Goal: Transaction & Acquisition: Purchase product/service

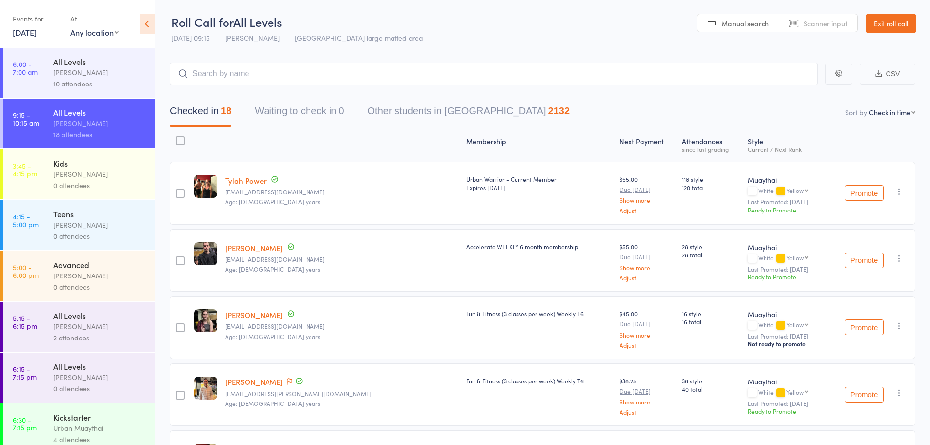
drag, startPoint x: 358, startPoint y: 100, endPoint x: 204, endPoint y: 10, distance: 178.1
drag, startPoint x: 204, startPoint y: 10, endPoint x: 510, endPoint y: 36, distance: 306.6
click at [510, 36] on header "Roll Call for All Levels 14 Oct 09:15 Harry Ritter Miami large matted area Manu…" at bounding box center [542, 24] width 775 height 48
click at [876, 31] on link "Exit roll call" at bounding box center [890, 24] width 51 height 20
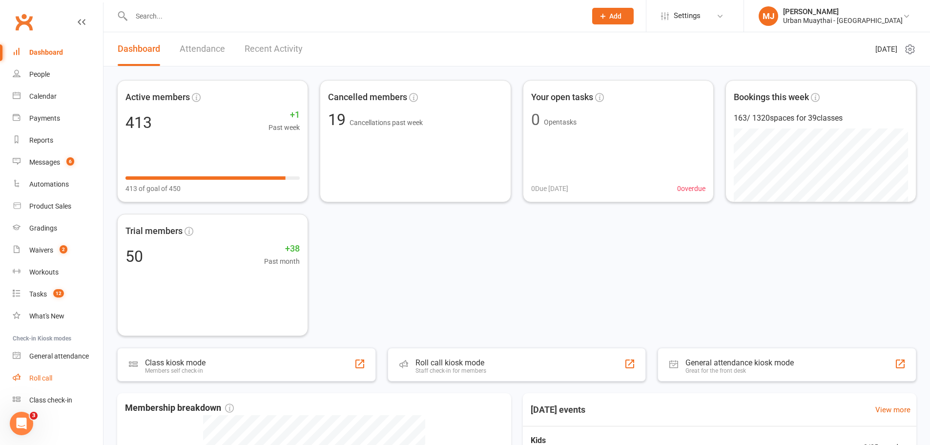
click at [52, 384] on link "Roll call" at bounding box center [58, 378] width 90 height 22
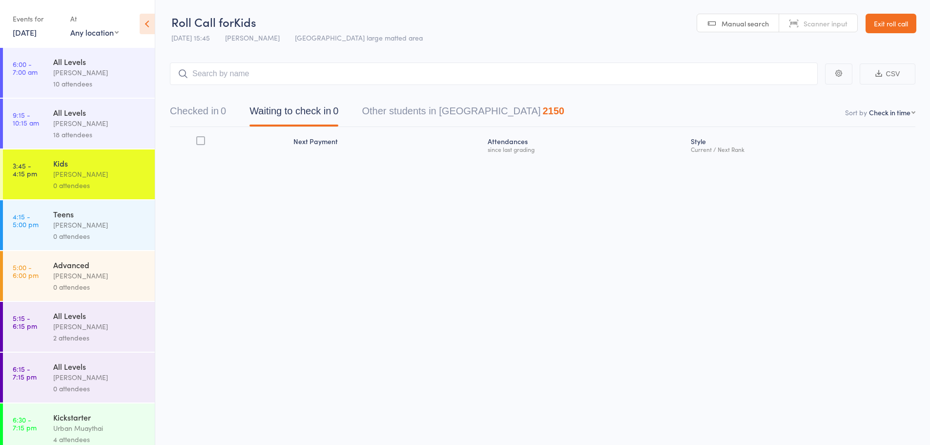
click at [41, 101] on link "9:15 - 10:15 am All Levels Harry Ritter 18 attendees" at bounding box center [79, 124] width 152 height 50
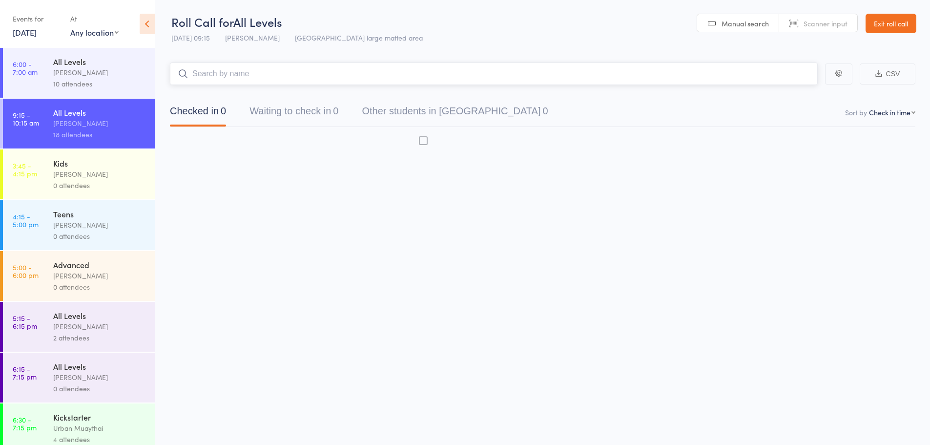
click at [76, 123] on div "[PERSON_NAME]" at bounding box center [99, 123] width 93 height 11
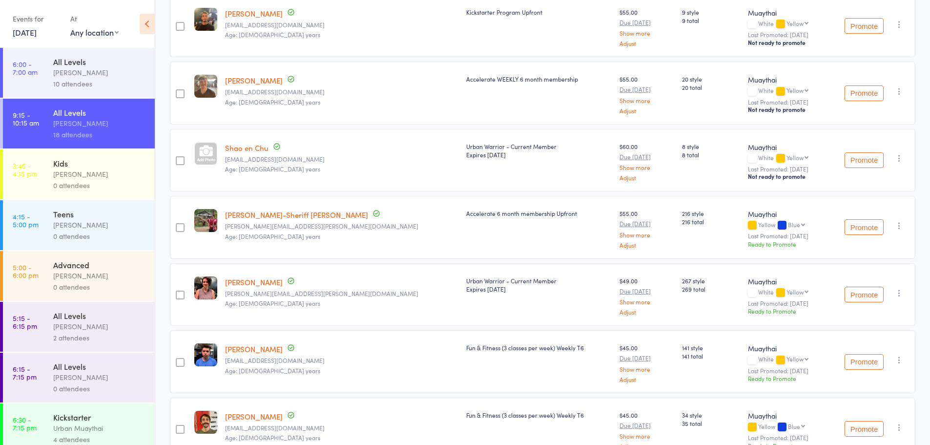
scroll to position [781, 0]
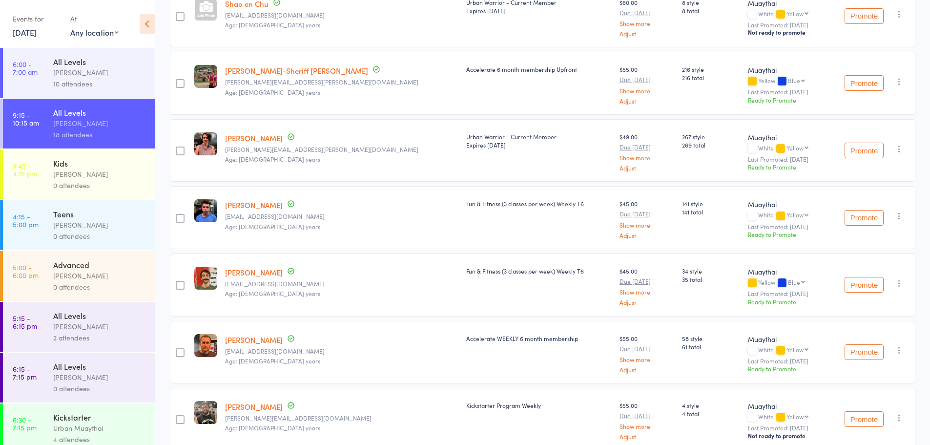
click at [252, 141] on link "[PERSON_NAME]" at bounding box center [254, 138] width 58 height 10
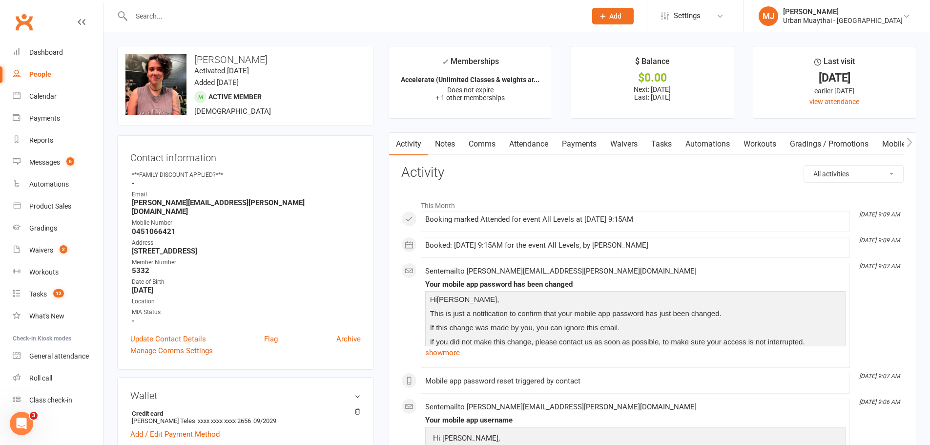
click at [443, 144] on link "Notes" at bounding box center [445, 144] width 34 height 22
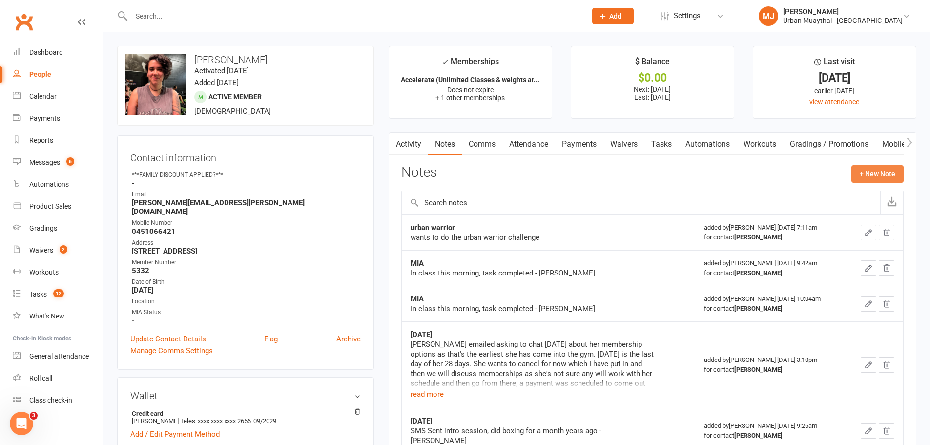
click at [877, 171] on button "+ New Note" at bounding box center [877, 174] width 52 height 18
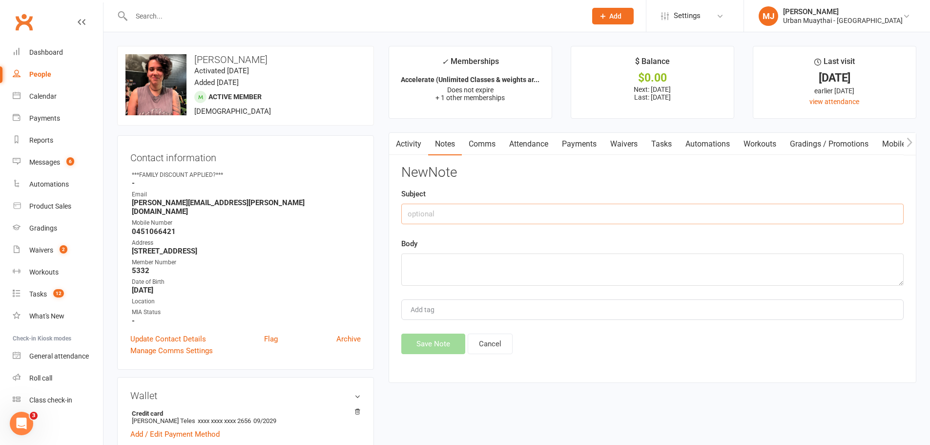
click at [450, 212] on input "text" at bounding box center [652, 214] width 502 height 20
type input "14/10/25"
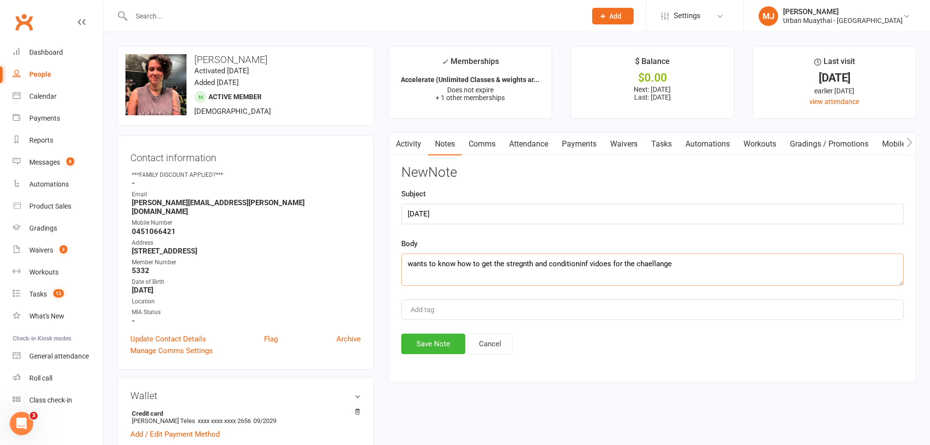
click at [567, 261] on textarea "wants to know how to get the stregnth and conditioninf vidoes for the chaellange" at bounding box center [652, 269] width 502 height 32
click at [515, 268] on textarea "wants to know how to get the stregnth and conditioning vidoes for the chaellange" at bounding box center [652, 269] width 502 height 32
click at [602, 261] on textarea "wants to know how to get the strength and conditioning vidoes for the chaellange" at bounding box center [652, 269] width 502 height 32
click at [665, 266] on textarea "wants to know how to get the strength and conditioning videos for the chaellange" at bounding box center [652, 269] width 502 height 32
type textarea "wants to know how to get the strength and conditioning videos for the changeling"
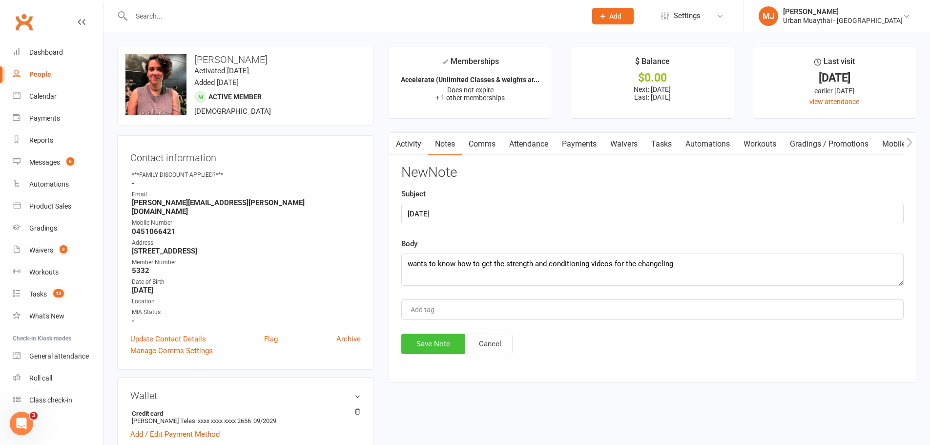
click at [434, 335] on button "Save Note" at bounding box center [433, 343] width 64 height 20
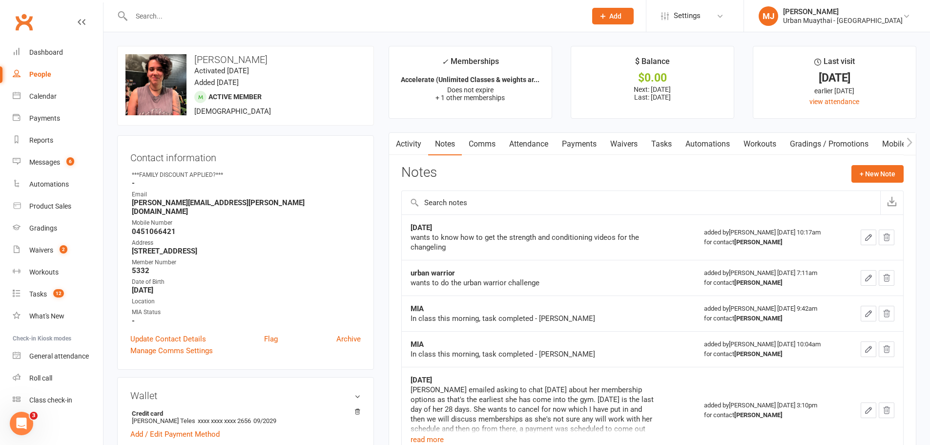
click at [181, 14] on input "text" at bounding box center [353, 16] width 451 height 14
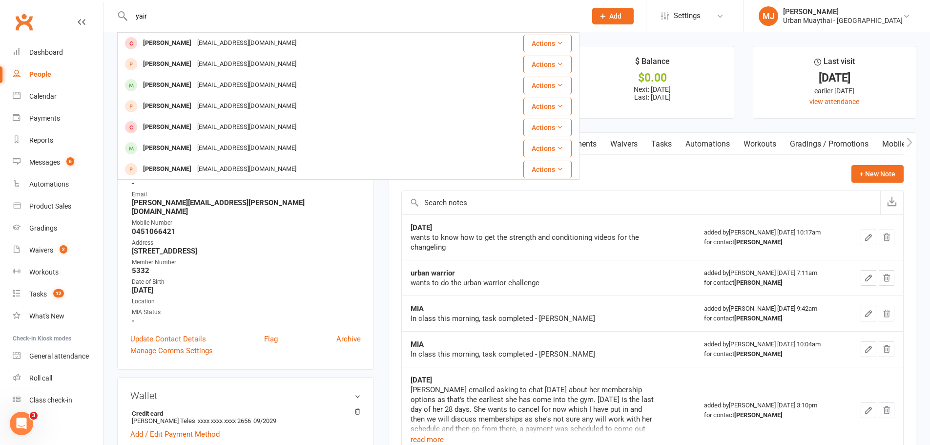
type input "yair"
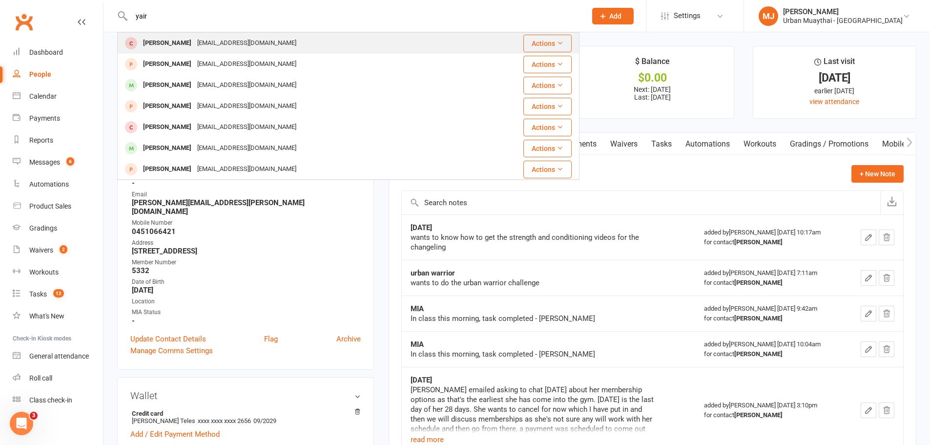
click at [169, 44] on div "Yair Tetrov" at bounding box center [167, 43] width 54 height 14
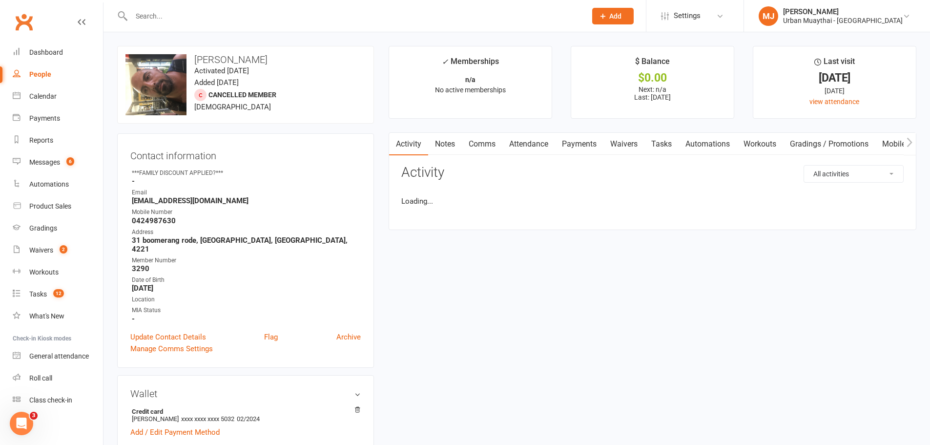
drag, startPoint x: 169, startPoint y: 44, endPoint x: 352, endPoint y: 116, distance: 196.9
click at [352, 116] on div "upload photo change photo Yair Tetrov Activated 9 October, 2017 Added 5 October…" at bounding box center [245, 85] width 257 height 78
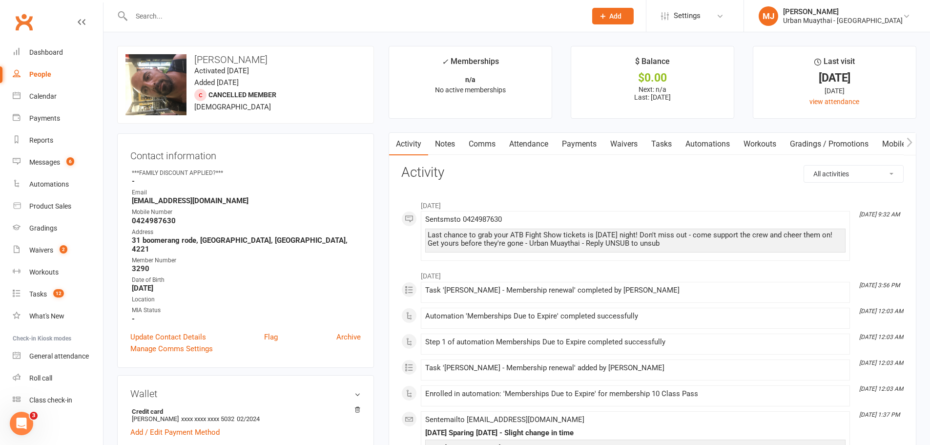
click at [191, 22] on input "text" at bounding box center [353, 16] width 451 height 14
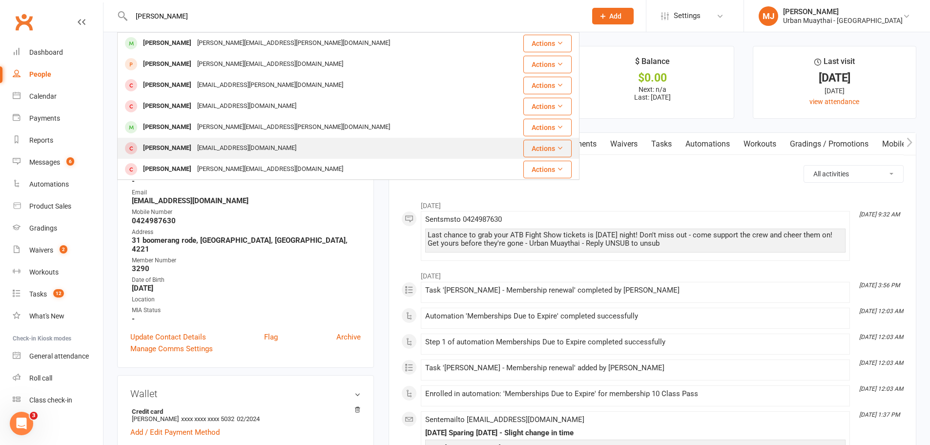
type input "damien"
click at [145, 148] on div "Damien Palmer" at bounding box center [167, 148] width 54 height 14
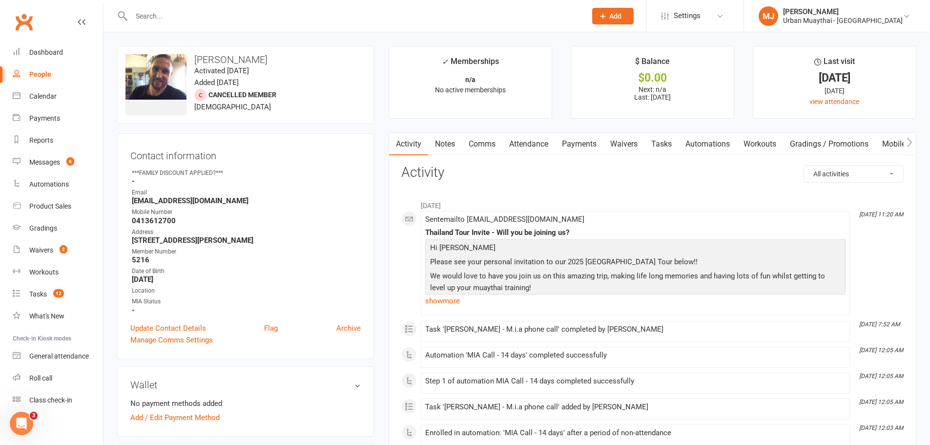
drag, startPoint x: 595, startPoint y: 280, endPoint x: 413, endPoint y: 158, distance: 219.4
click at [452, 145] on link "Notes" at bounding box center [445, 144] width 34 height 22
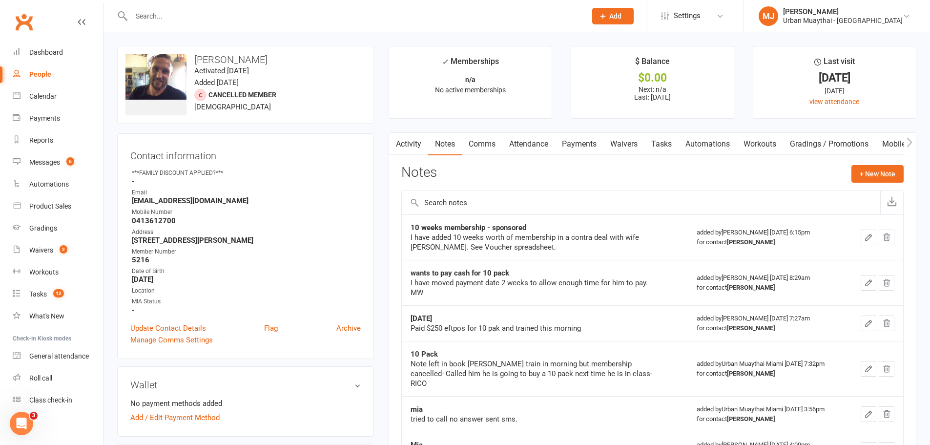
click at [593, 148] on link "Payments" at bounding box center [579, 144] width 48 height 22
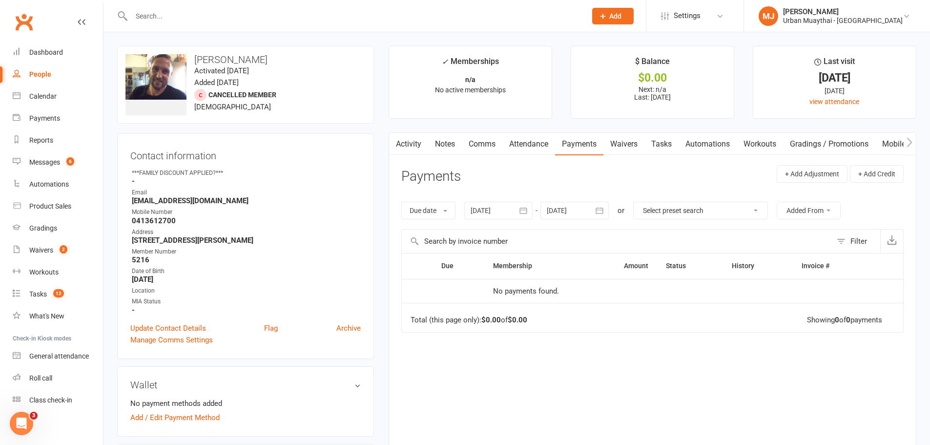
click at [906, 140] on icon "button" at bounding box center [909, 142] width 6 height 10
click at [881, 141] on link "Credit balance" at bounding box center [884, 144] width 63 height 22
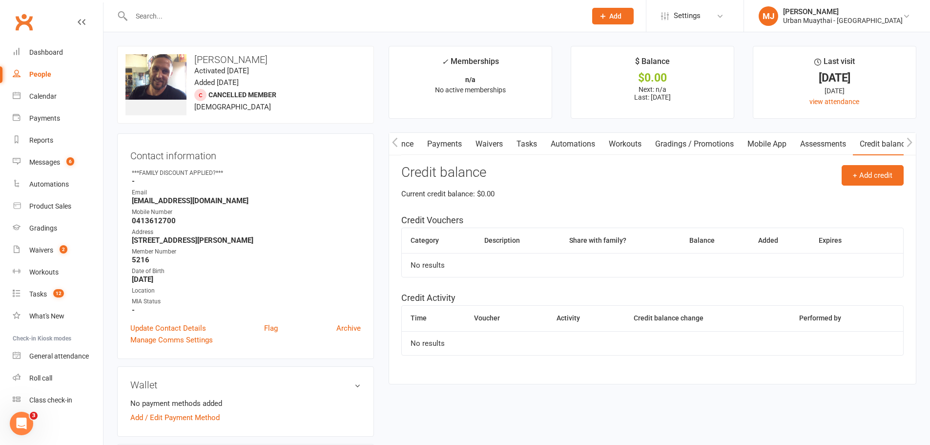
scroll to position [0, 140]
click at [812, 140] on link "Assessments" at bounding box center [823, 144] width 60 height 22
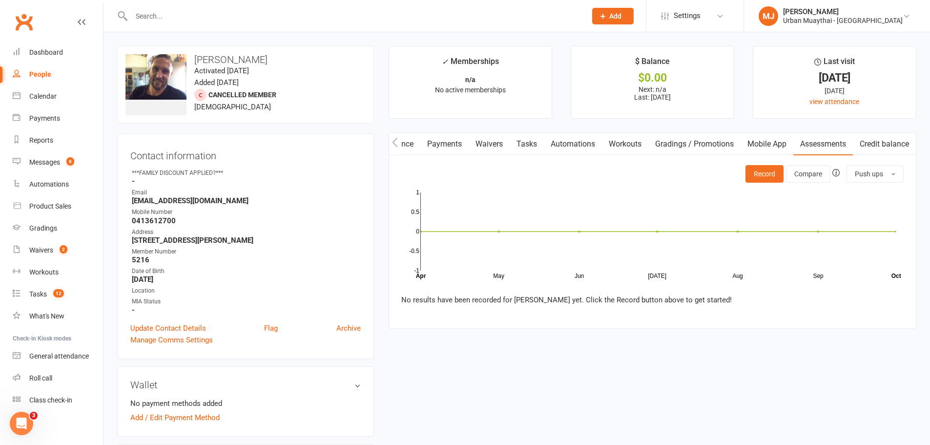
drag, startPoint x: 812, startPoint y: 140, endPoint x: 837, endPoint y: 143, distance: 25.2
click at [869, 145] on link "Credit balance" at bounding box center [884, 144] width 63 height 22
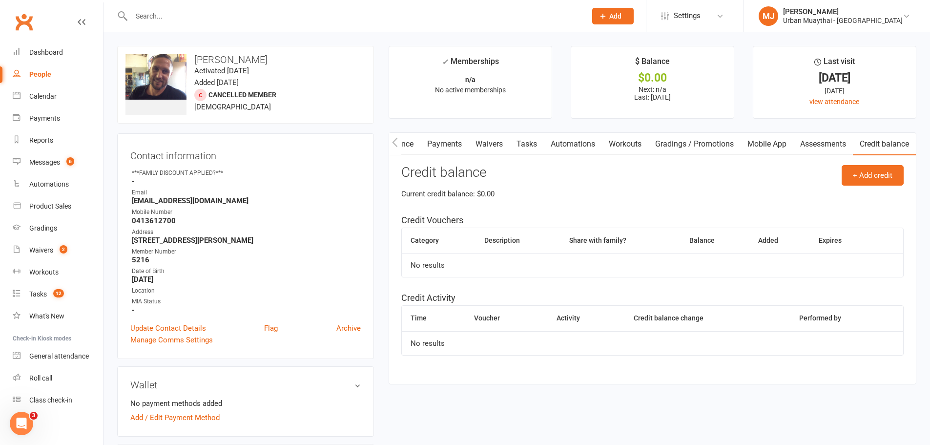
click at [776, 137] on link "Mobile App" at bounding box center [766, 144] width 53 height 22
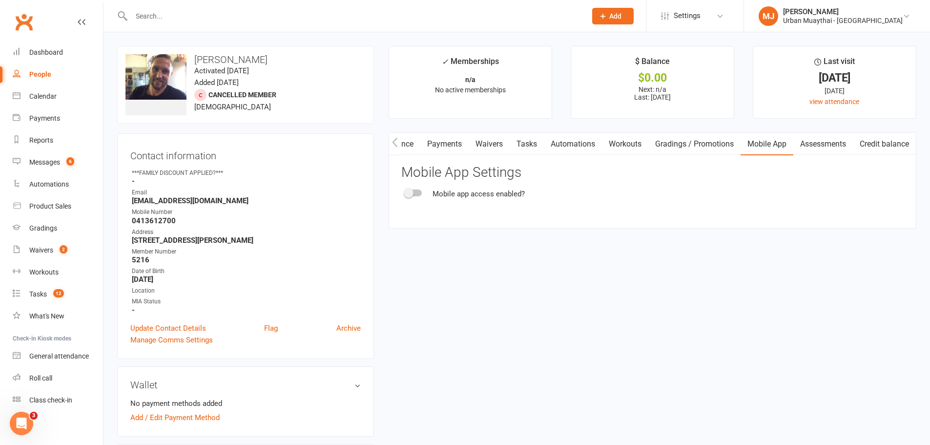
click at [698, 146] on link "Gradings / Promotions" at bounding box center [694, 144] width 92 height 22
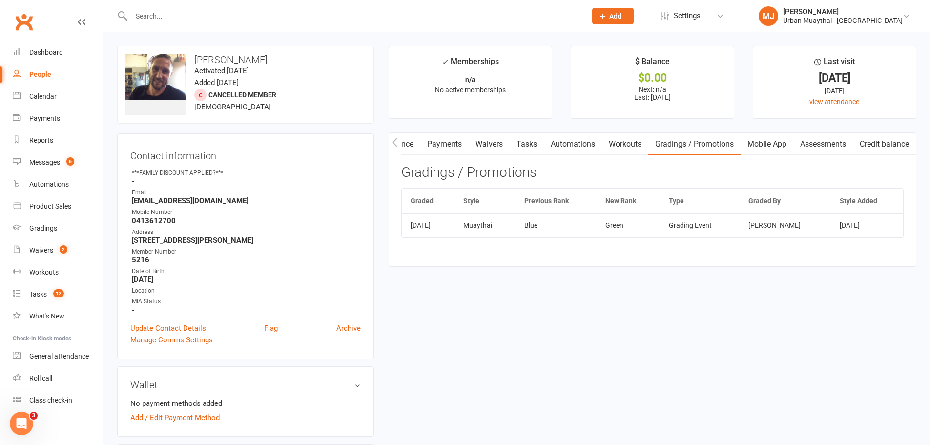
click at [635, 143] on link "Workouts" at bounding box center [625, 144] width 46 height 22
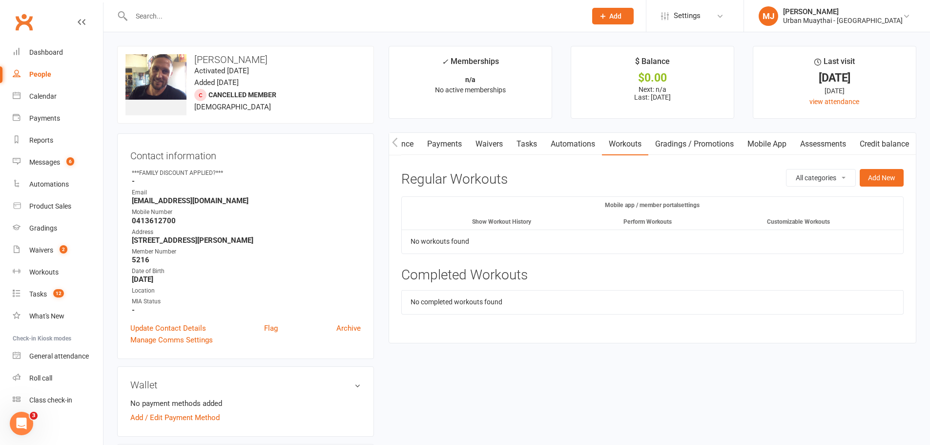
click at [576, 143] on link "Automations" at bounding box center [573, 144] width 58 height 22
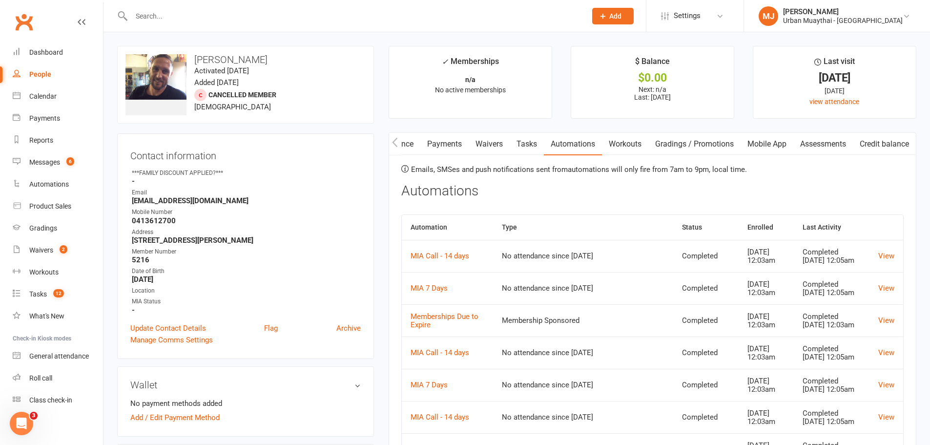
click at [534, 143] on link "Tasks" at bounding box center [527, 144] width 34 height 22
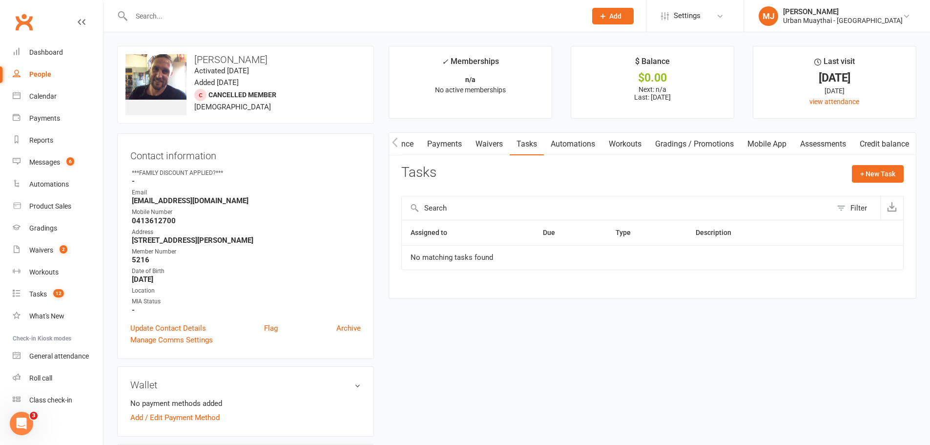
click at [496, 144] on link "Waivers" at bounding box center [489, 144] width 41 height 22
click at [443, 136] on link "Payments" at bounding box center [444, 144] width 48 height 22
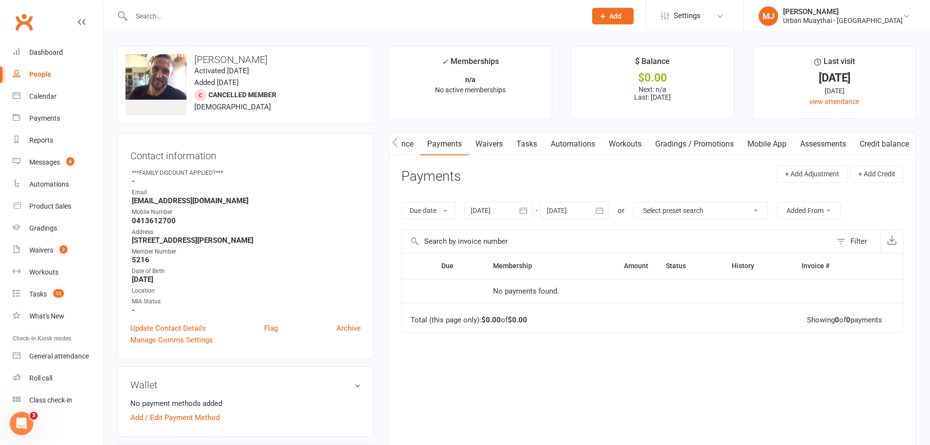
click at [518, 147] on link "Tasks" at bounding box center [527, 144] width 34 height 22
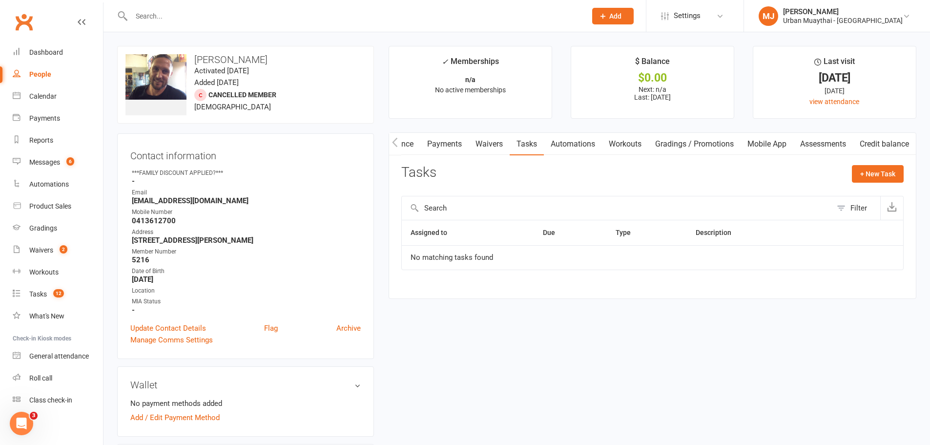
click at [493, 147] on link "Waivers" at bounding box center [489, 144] width 41 height 22
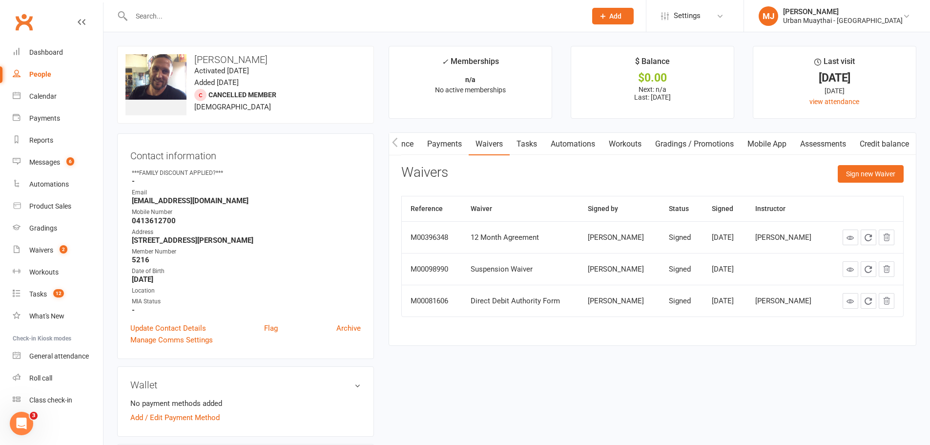
click at [405, 142] on link "Attendance" at bounding box center [394, 144] width 53 height 22
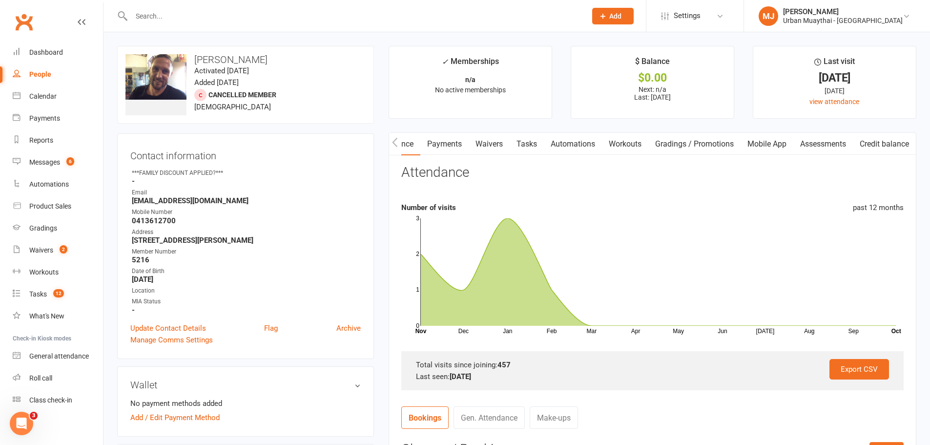
click at [396, 140] on icon "button" at bounding box center [395, 142] width 6 height 10
click at [29, 167] on link "Messages 6" at bounding box center [58, 162] width 90 height 22
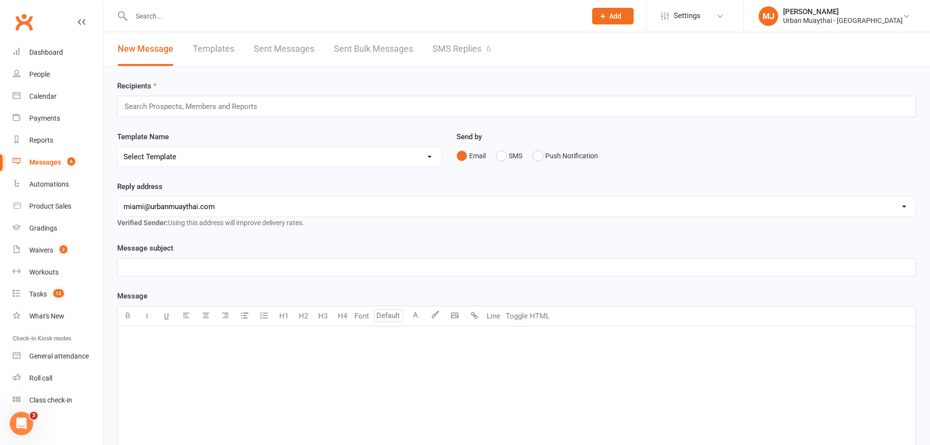
click at [468, 50] on link "SMS Replies 6" at bounding box center [461, 49] width 59 height 34
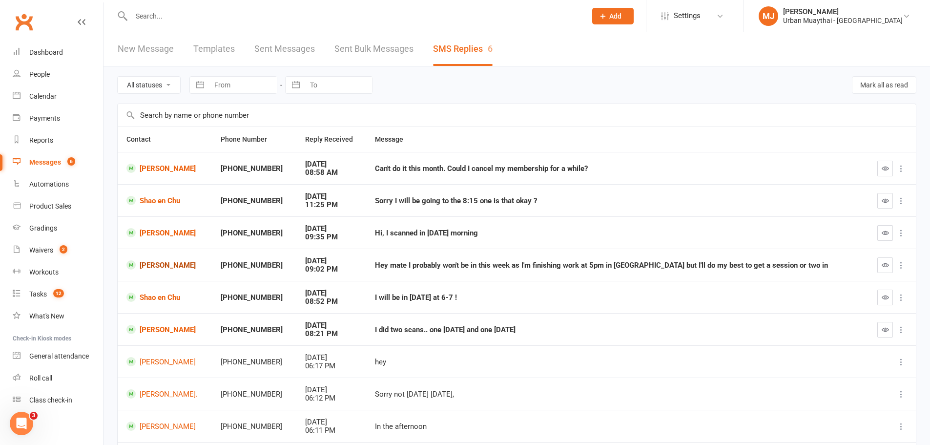
click at [156, 265] on link "Ryan Bowker" at bounding box center [164, 264] width 77 height 9
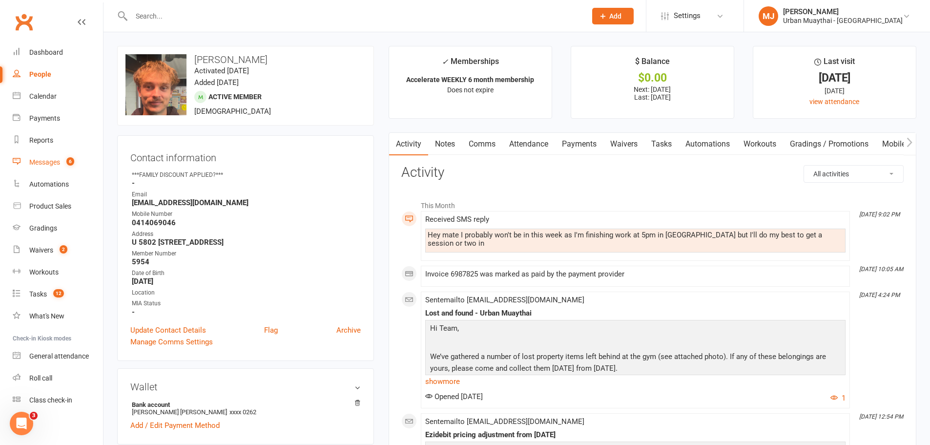
click at [48, 159] on div "Messages" at bounding box center [44, 162] width 31 height 8
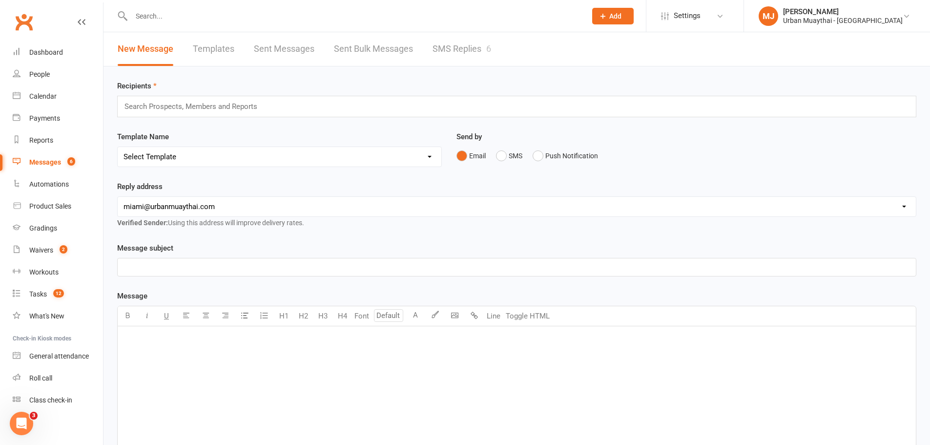
click at [439, 59] on link "SMS Replies 6" at bounding box center [461, 49] width 59 height 34
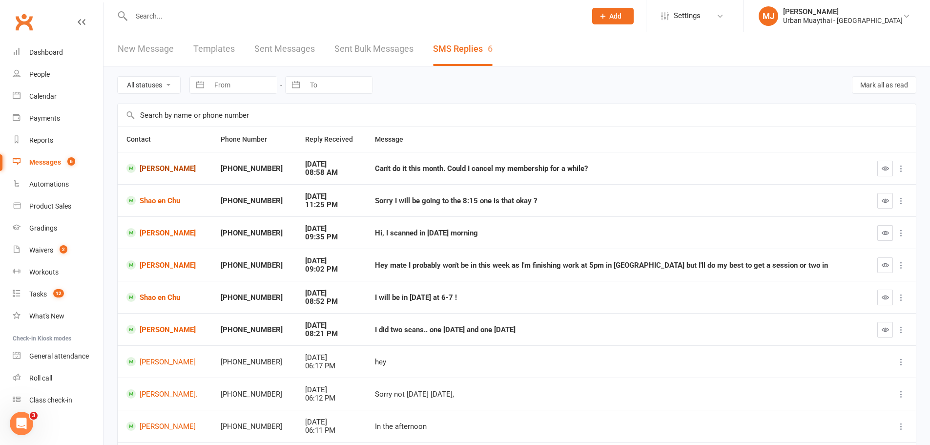
click at [175, 167] on link "Paola Ciaccio" at bounding box center [164, 168] width 77 height 9
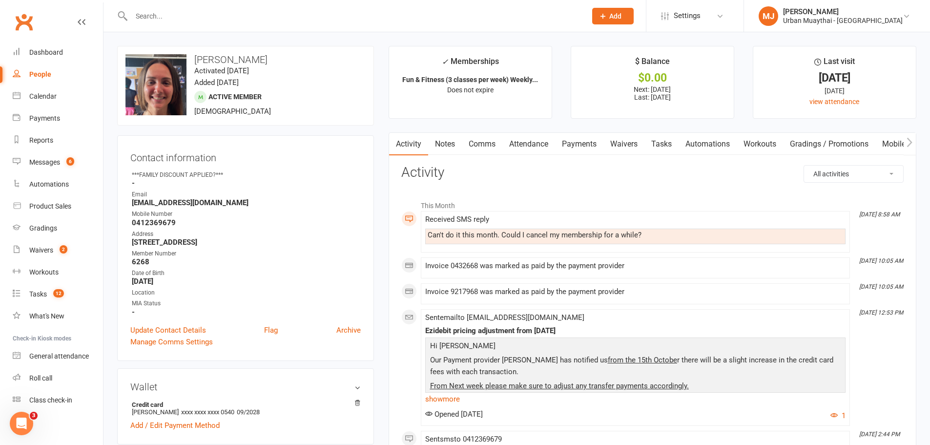
drag, startPoint x: 175, startPoint y: 167, endPoint x: 259, endPoint y: 140, distance: 87.7
click at [259, 140] on div "Contact information Owner ***FAMILY DISCOUNT APPLIED?*** - Email ciacciopaolaba…" at bounding box center [245, 247] width 257 height 225
drag, startPoint x: 58, startPoint y: 162, endPoint x: 75, endPoint y: 163, distance: 17.1
click at [58, 162] on div "Messages" at bounding box center [44, 162] width 31 height 8
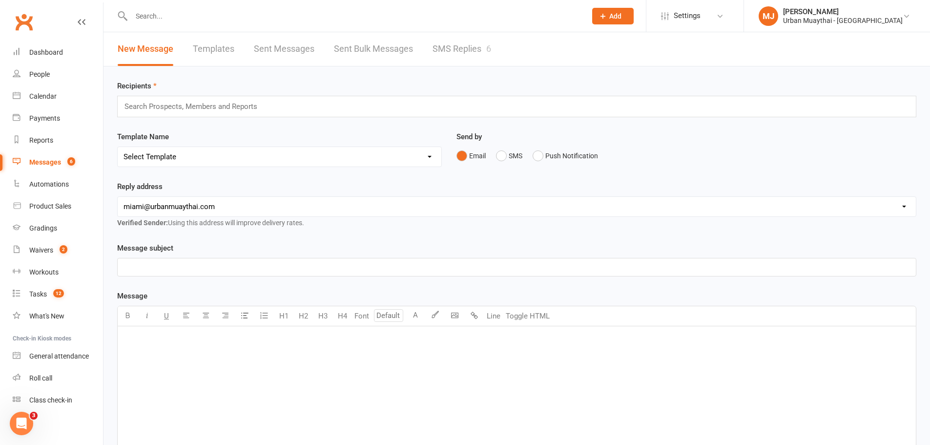
click at [442, 38] on link "SMS Replies 6" at bounding box center [461, 49] width 59 height 34
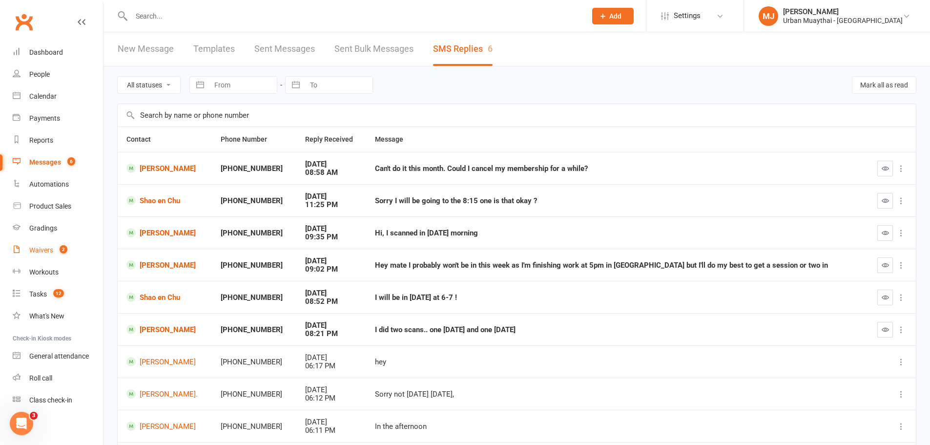
click at [46, 256] on link "Waivers 2" at bounding box center [58, 250] width 90 height 22
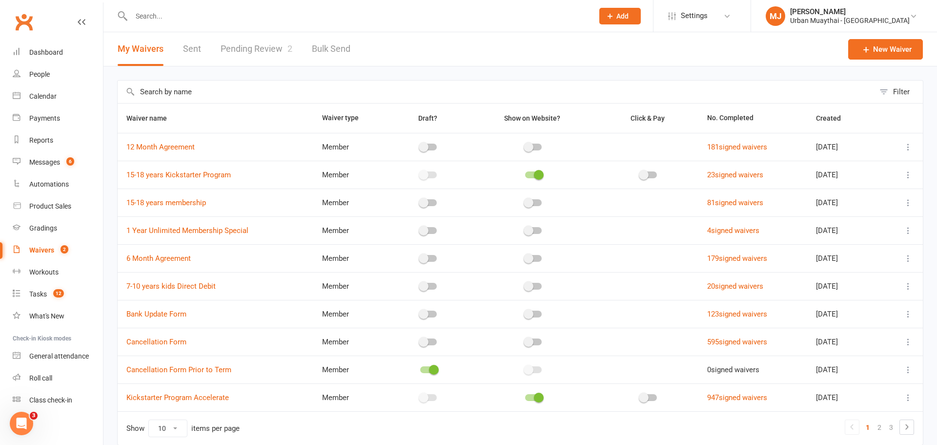
click at [256, 53] on link "Pending Review 2" at bounding box center [257, 49] width 72 height 34
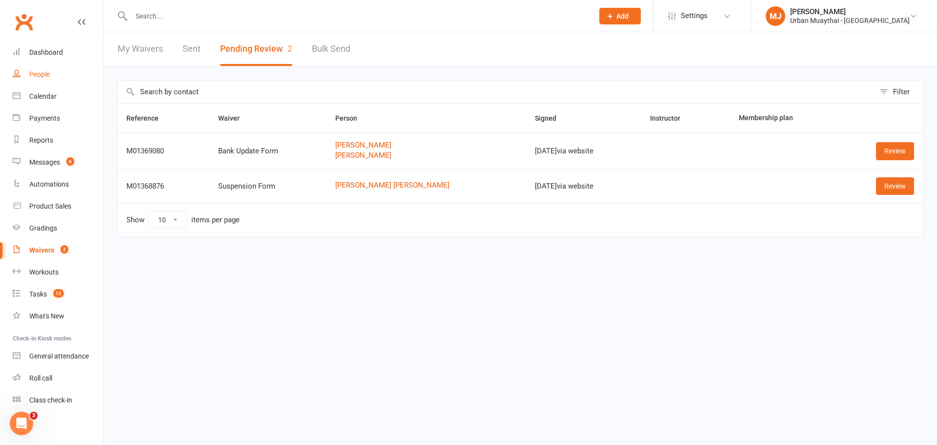
click at [34, 73] on div "People" at bounding box center [39, 74] width 20 height 8
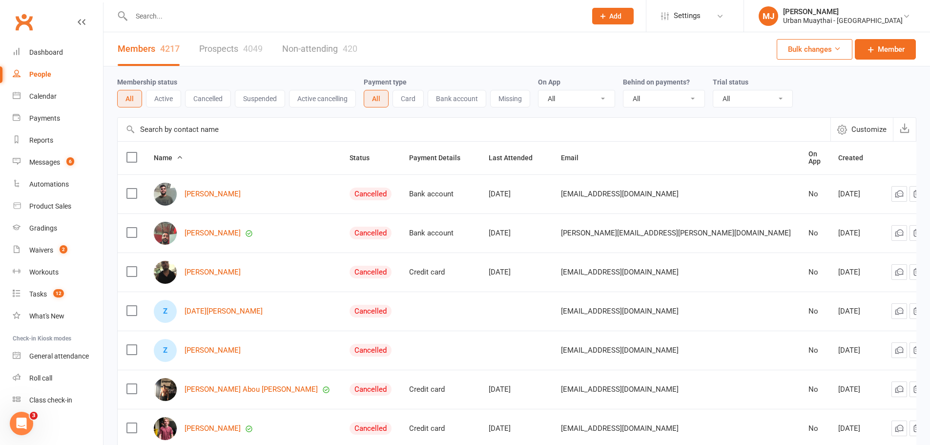
click at [227, 41] on link "Prospects 4049" at bounding box center [230, 49] width 63 height 34
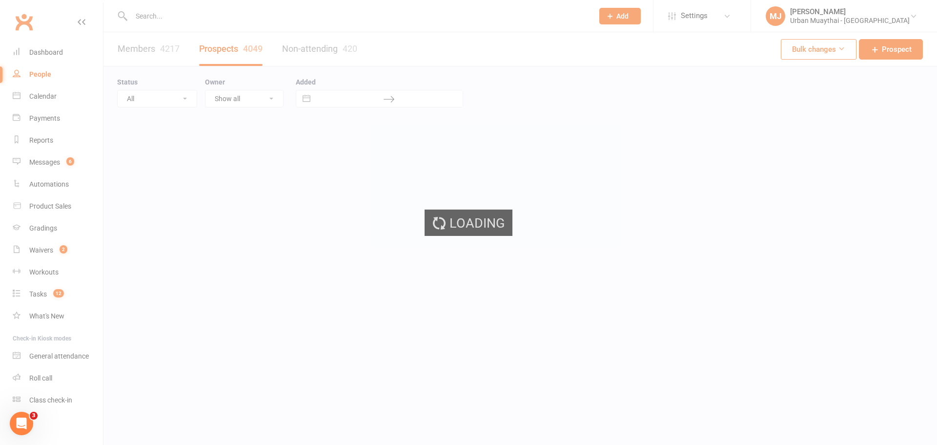
select select "100"
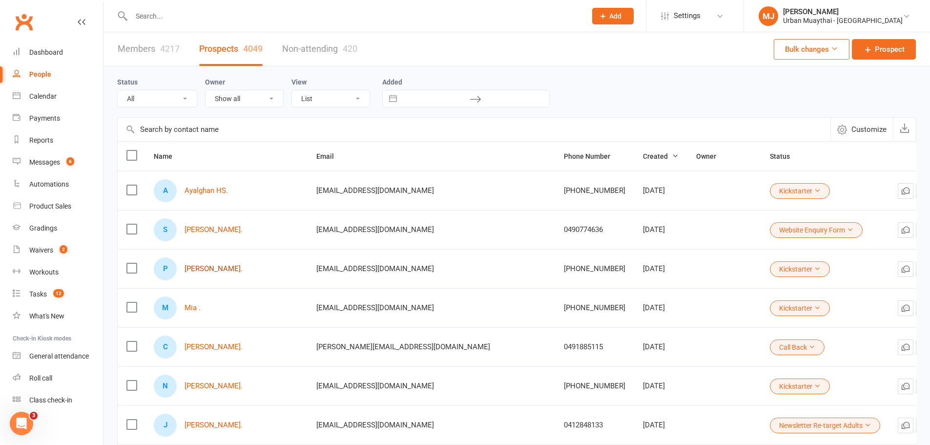
click at [209, 266] on link "Phoebe Cyfert." at bounding box center [213, 269] width 58 height 8
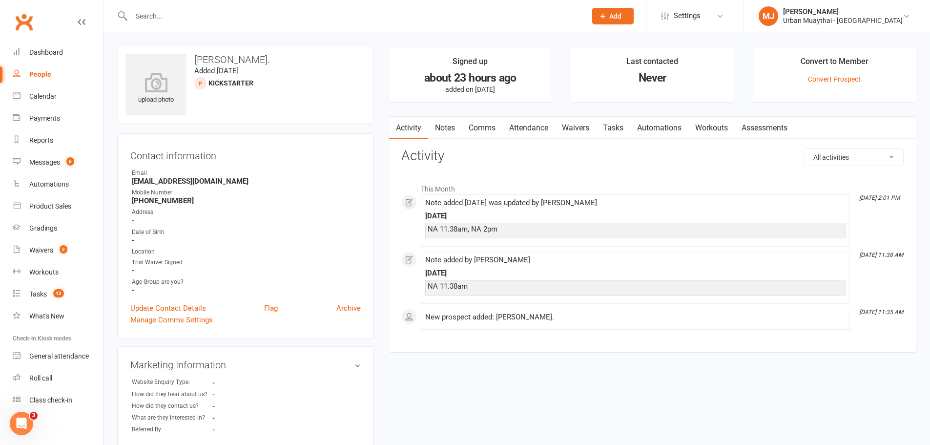
click at [18, 80] on link "People" at bounding box center [58, 74] width 90 height 22
select select "100"
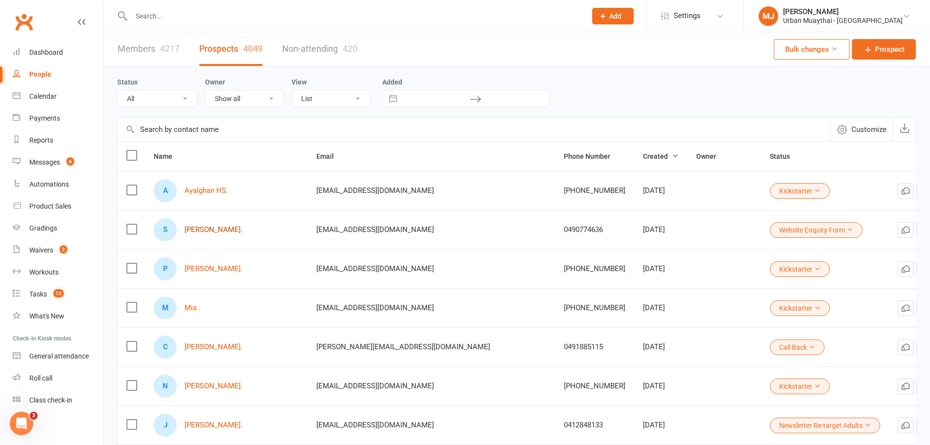
click at [203, 232] on link "Sol Brown." at bounding box center [213, 229] width 58 height 8
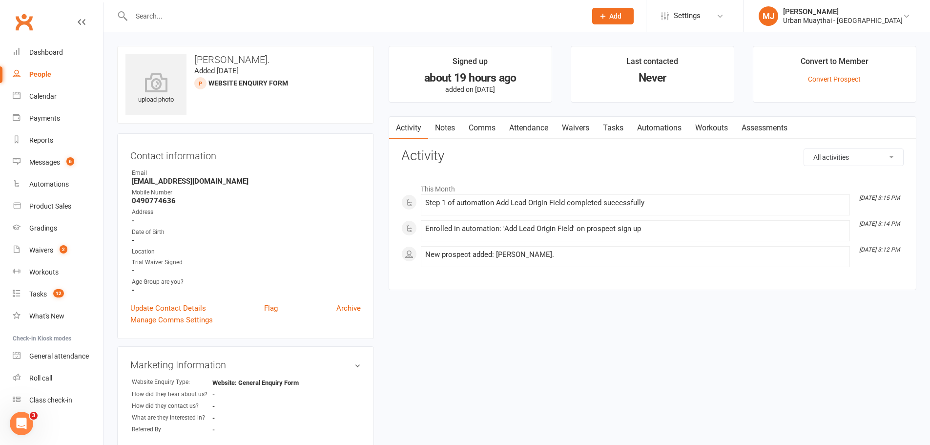
click at [34, 77] on div "People" at bounding box center [40, 74] width 22 height 8
select select "100"
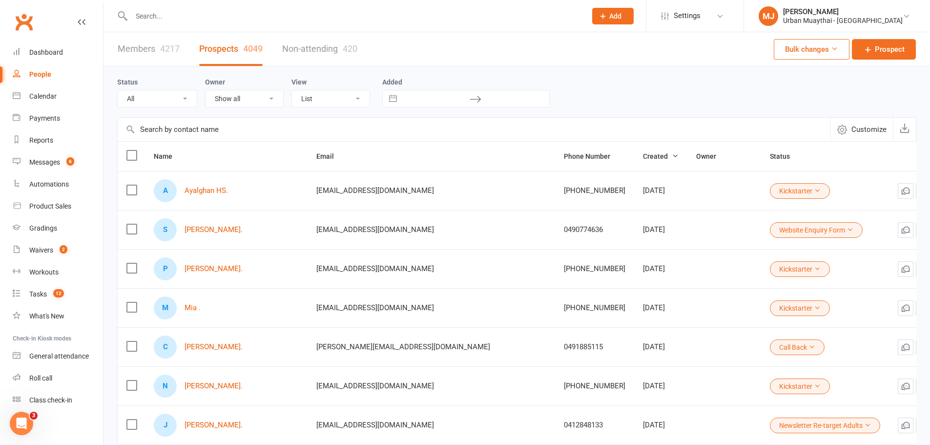
click at [181, 189] on div "A Ayalghan HS." at bounding box center [226, 190] width 145 height 23
click at [192, 191] on link "Ayalghan HS." at bounding box center [205, 190] width 43 height 8
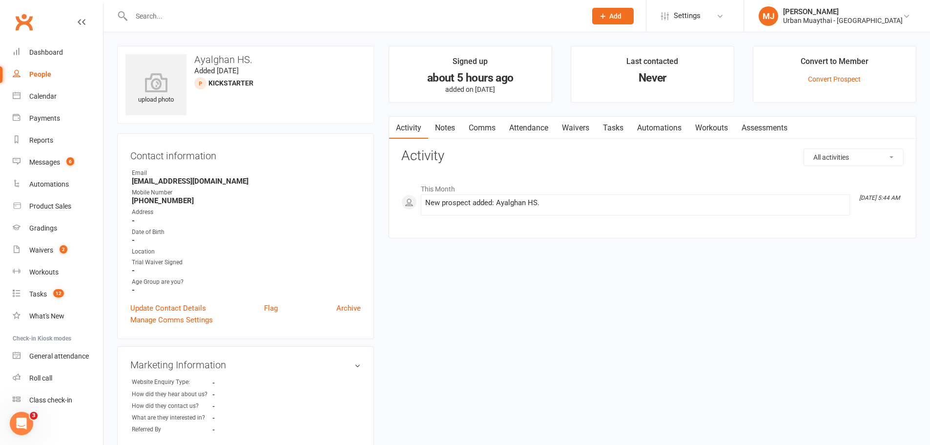
click at [25, 31] on link "Clubworx" at bounding box center [24, 22] width 24 height 24
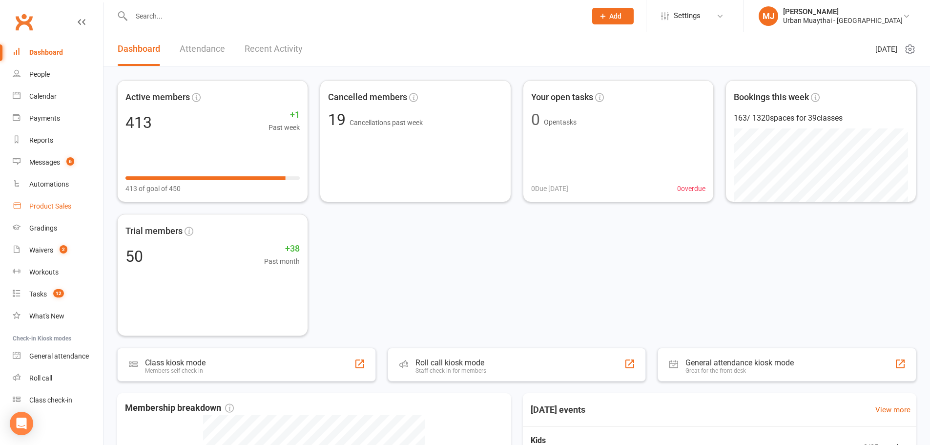
click at [47, 200] on link "Product Sales" at bounding box center [58, 206] width 90 height 22
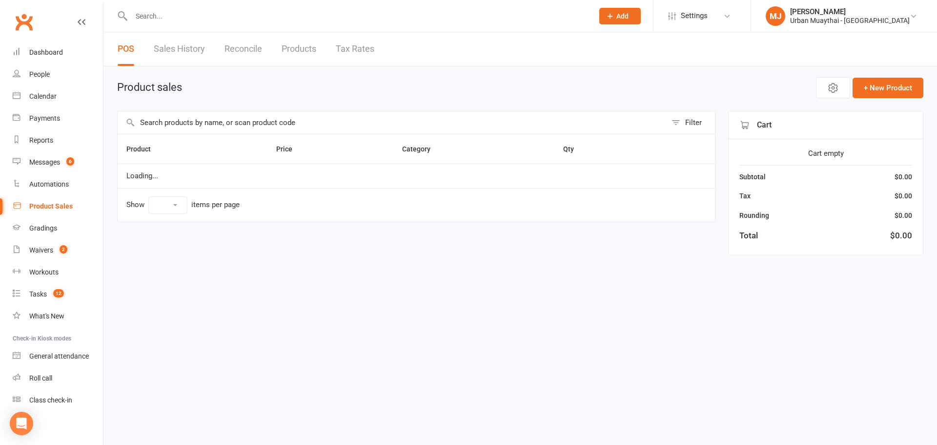
select select "100"
click at [339, 124] on input "text" at bounding box center [389, 122] width 542 height 22
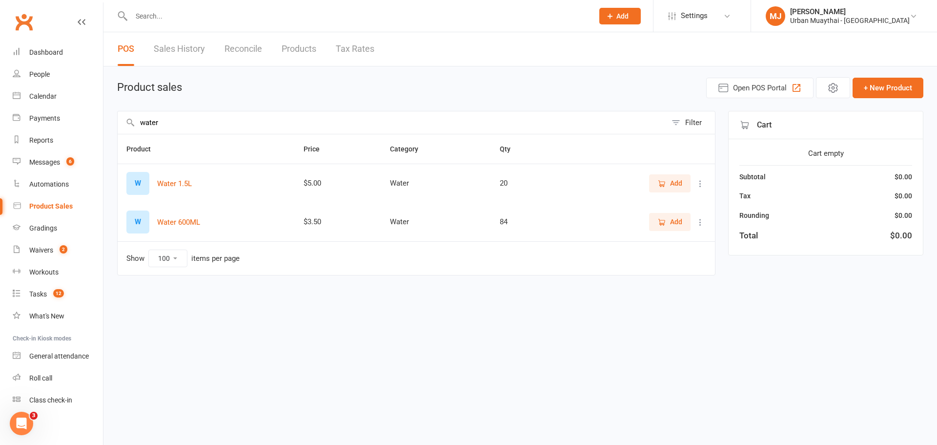
type input "water"
click at [678, 224] on span "Add" at bounding box center [676, 221] width 12 height 11
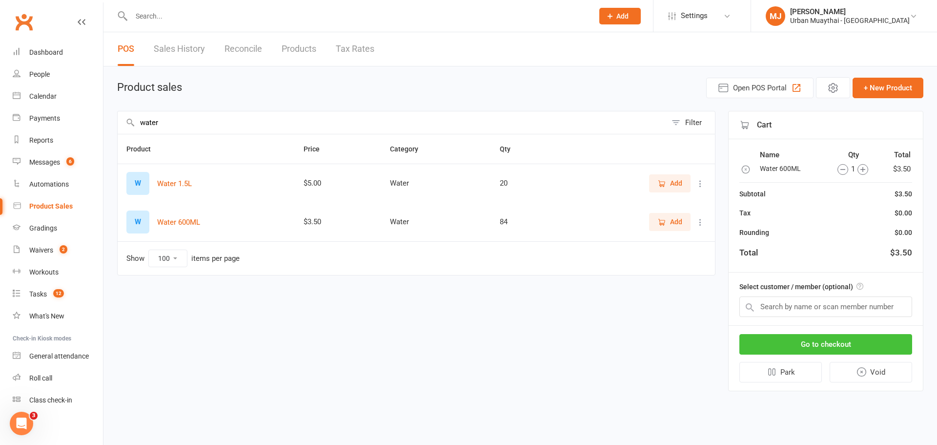
click at [810, 351] on button "Go to checkout" at bounding box center [825, 344] width 173 height 20
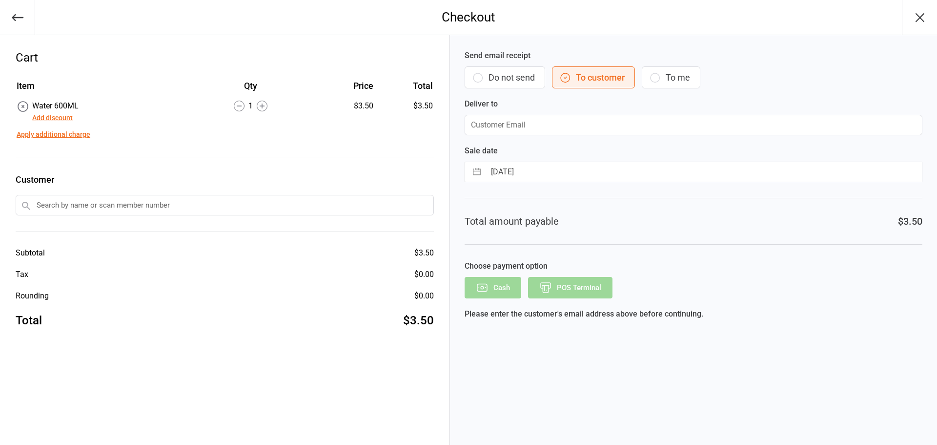
click at [560, 63] on div "Send email receipt Do not send To customer To me Deliver to" at bounding box center [694, 92] width 458 height 85
click at [536, 65] on div "Send email receipt Do not send To customer To me Deliver to" at bounding box center [694, 92] width 458 height 85
click at [523, 61] on div "Send email receipt Do not send To customer To me Deliver to" at bounding box center [694, 92] width 458 height 85
click at [525, 82] on button "Do not send" at bounding box center [505, 77] width 81 height 22
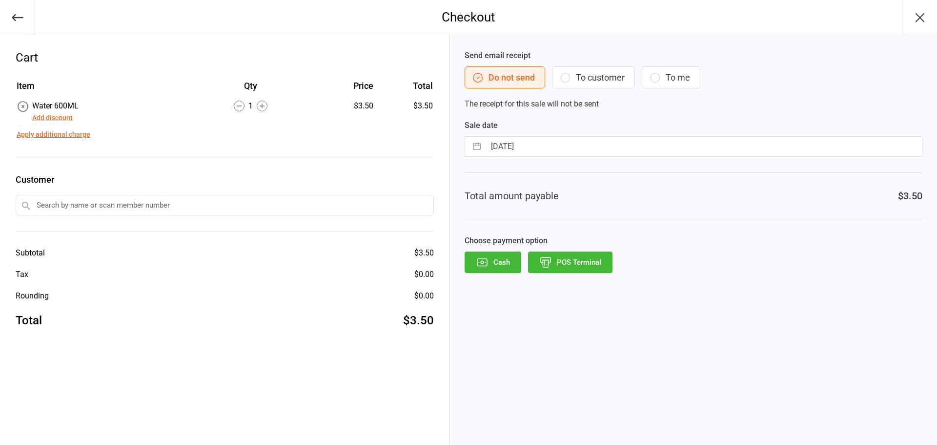
click at [604, 270] on button "POS Terminal" at bounding box center [570, 261] width 84 height 21
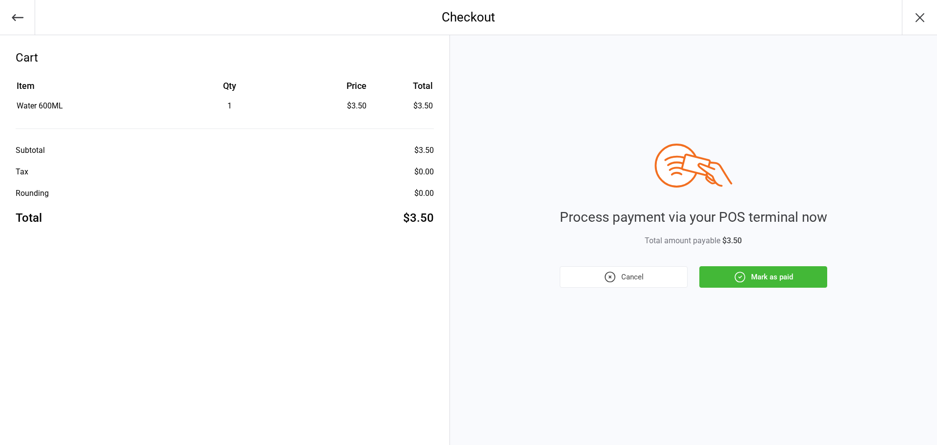
click at [749, 278] on button "Mark as paid" at bounding box center [763, 276] width 128 height 21
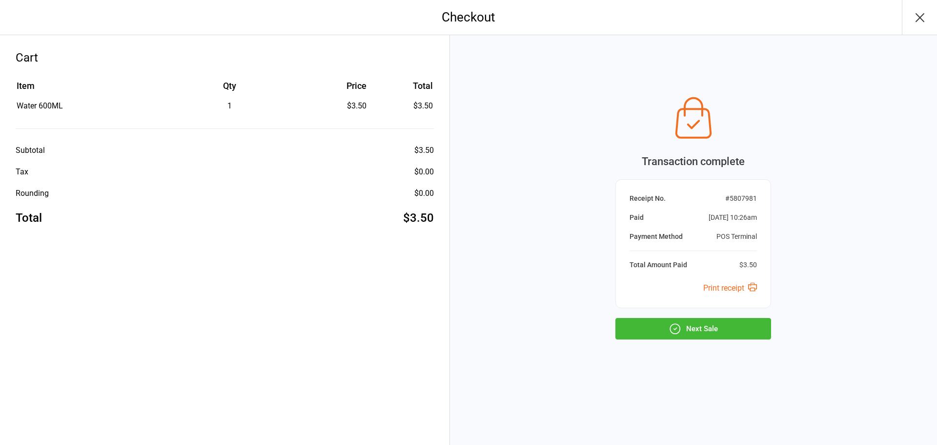
click at [722, 333] on button "Next Sale" at bounding box center [693, 328] width 156 height 21
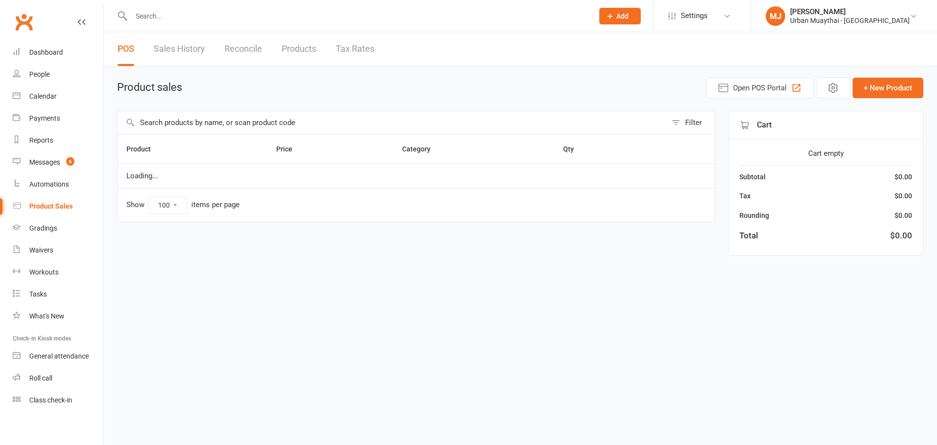
select select "100"
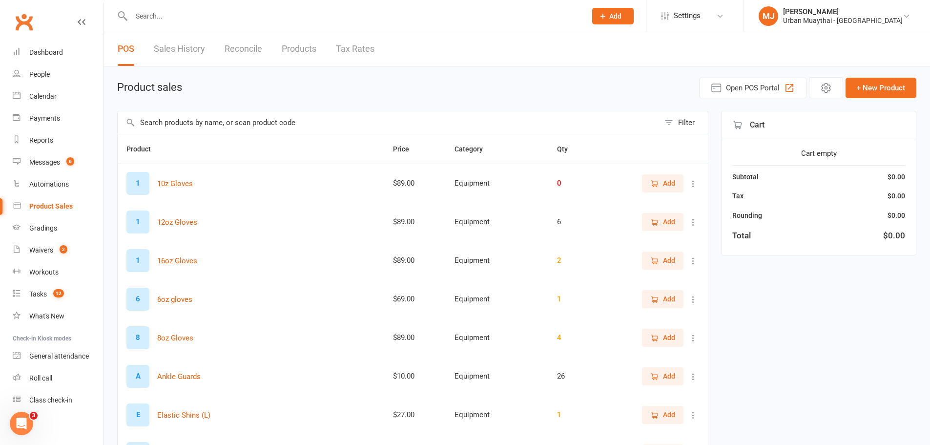
click at [424, 118] on input "text" at bounding box center [389, 122] width 542 height 22
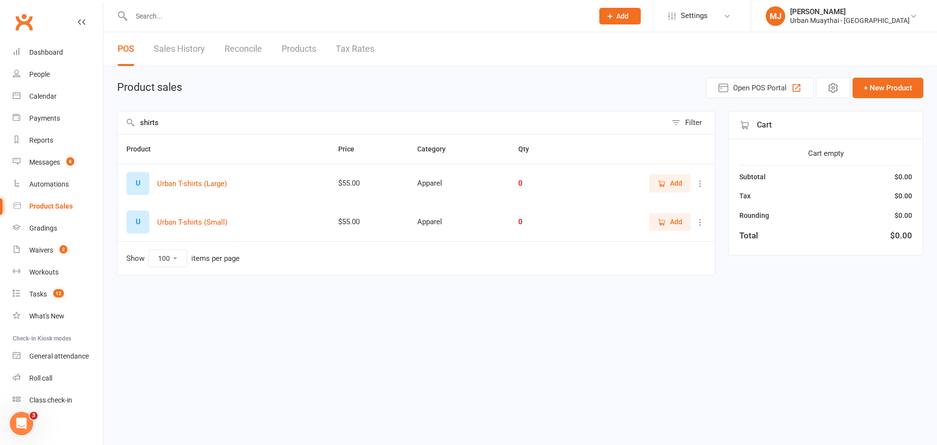
type input "shirts"
click at [661, 175] on button "Add" at bounding box center [669, 183] width 41 height 18
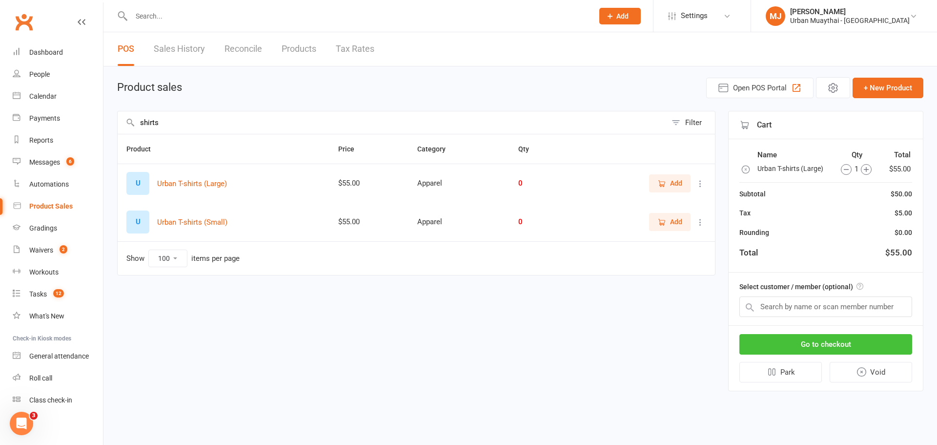
click at [868, 339] on button "Go to checkout" at bounding box center [825, 344] width 173 height 20
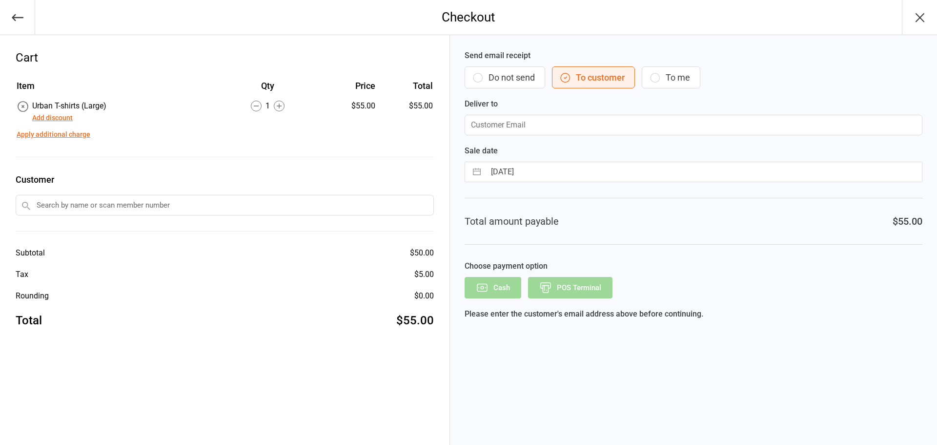
click at [524, 78] on button "Do not send" at bounding box center [505, 77] width 81 height 22
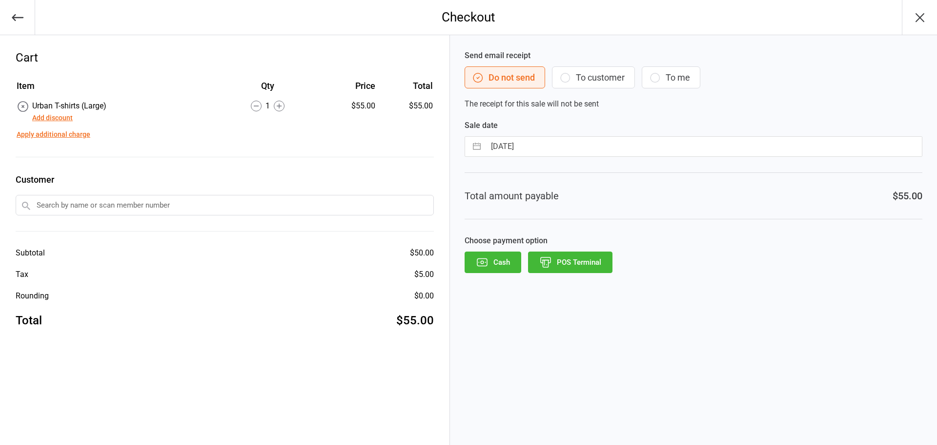
click at [592, 273] on div "Send email receipt Do not send To customer To me The receipt for this sale will…" at bounding box center [693, 240] width 487 height 410
click at [594, 259] on button "POS Terminal" at bounding box center [570, 261] width 84 height 21
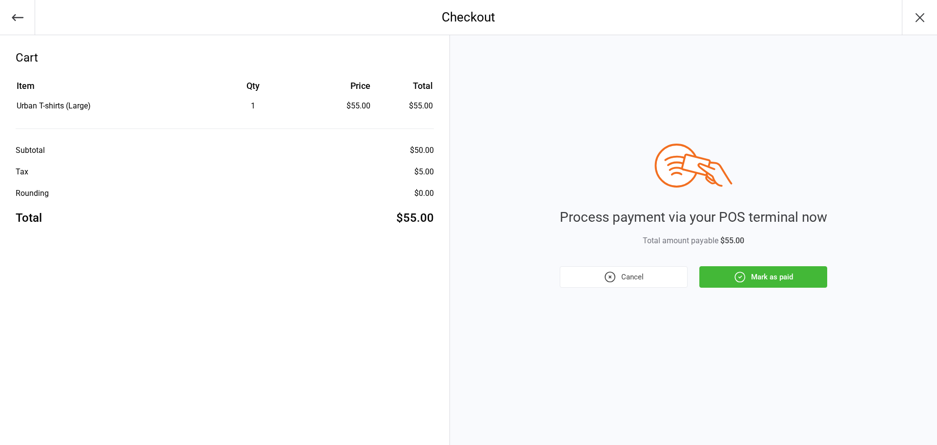
click at [759, 279] on button "Mark as paid" at bounding box center [763, 276] width 128 height 21
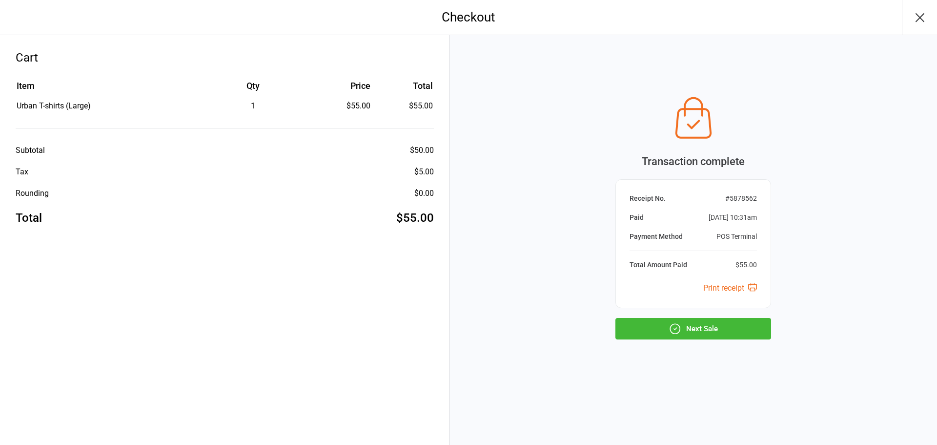
click at [760, 328] on button "Next Sale" at bounding box center [693, 328] width 156 height 21
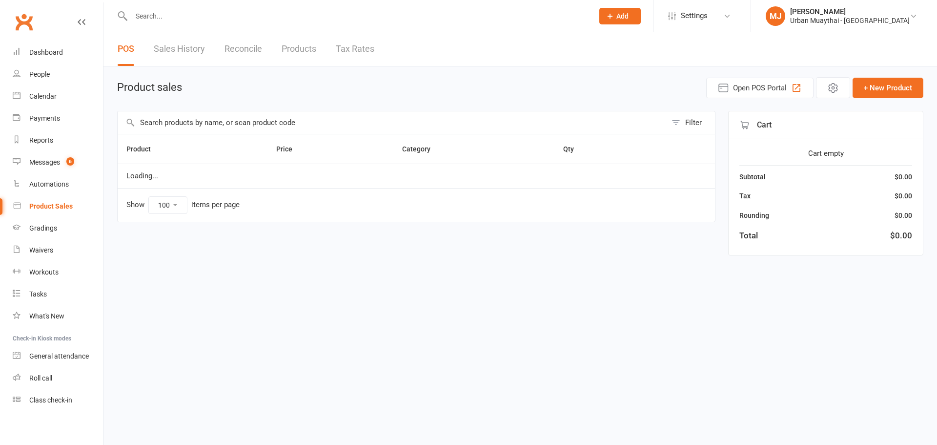
select select "100"
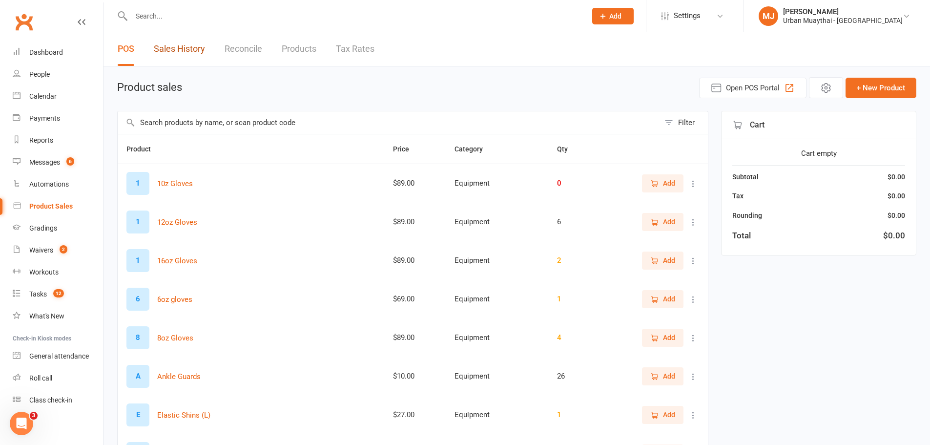
click at [187, 54] on link "Sales History" at bounding box center [179, 49] width 51 height 34
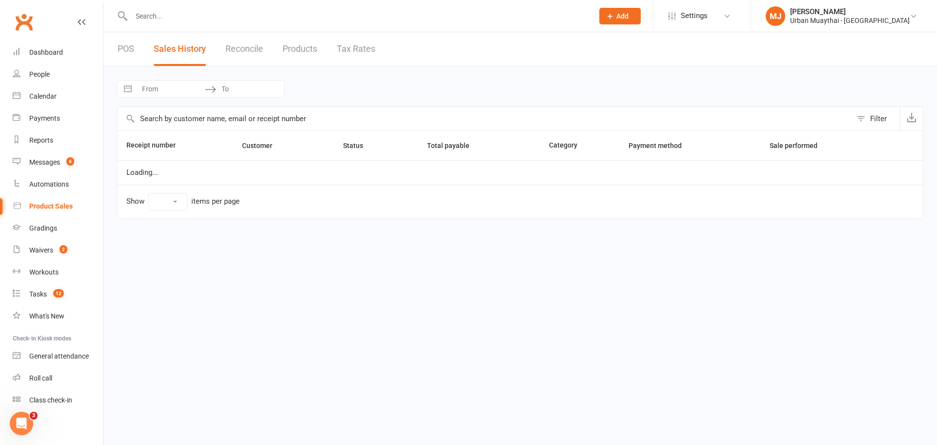
select select "25"
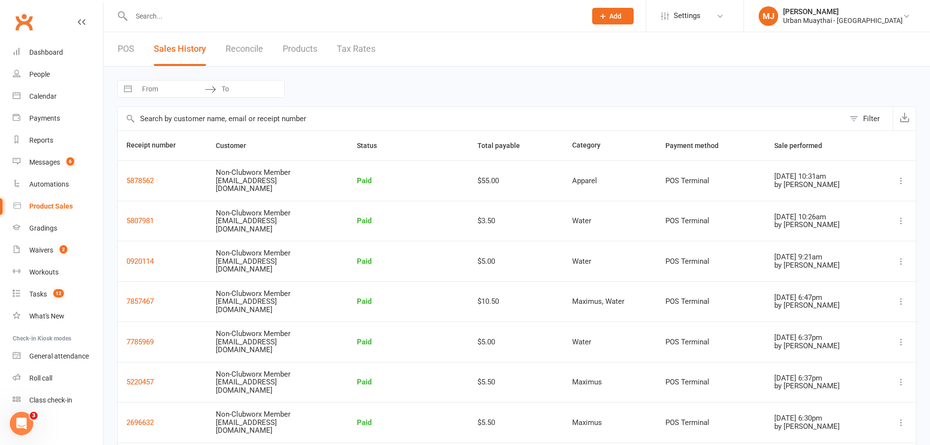
drag, startPoint x: 187, startPoint y: 54, endPoint x: 414, endPoint y: 91, distance: 230.5
click at [414, 91] on div "Navigate forward to interact with the calendar and select a date. Press the que…" at bounding box center [516, 89] width 799 height 18
